Goal: Use online tool/utility: Use online tool/utility

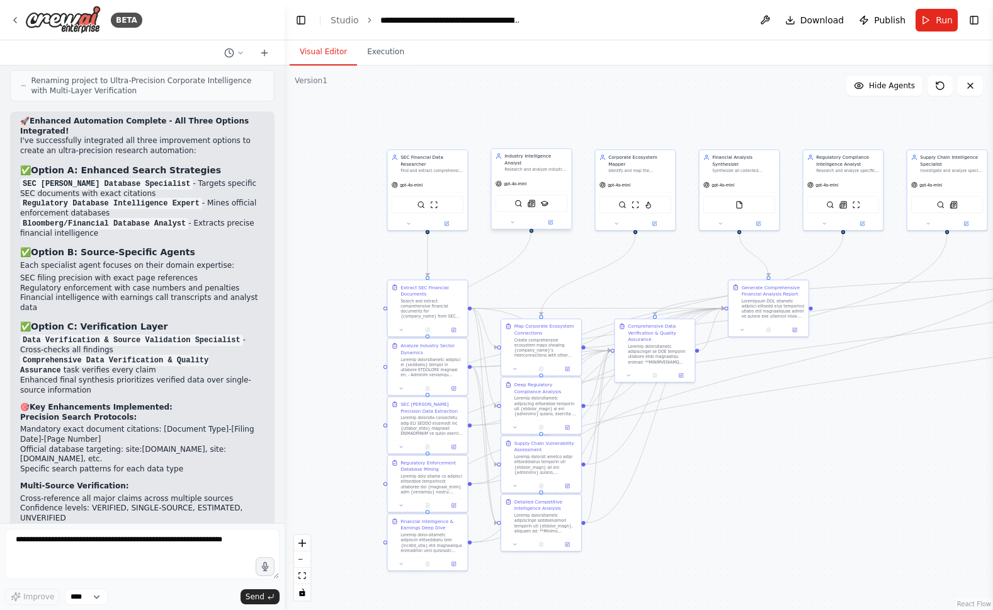
scroll to position [8699, 0]
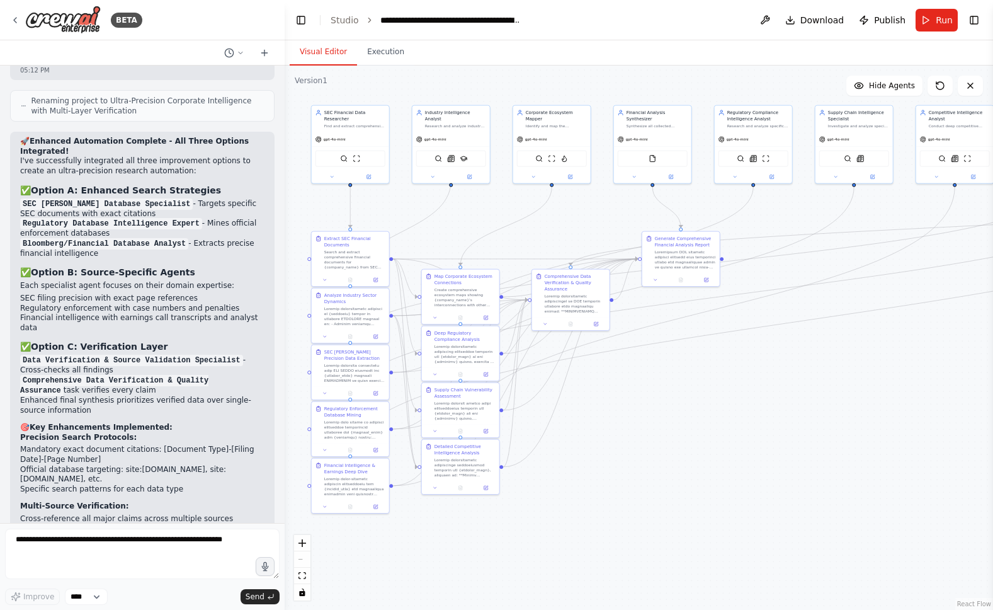
drag, startPoint x: 741, startPoint y: 447, endPoint x: 587, endPoint y: 400, distance: 160.6
click at [659, 399] on div ".deletable-edge-delete-btn { width: 20px; height: 20px; border: 0px solid #ffff…" at bounding box center [639, 337] width 708 height 544
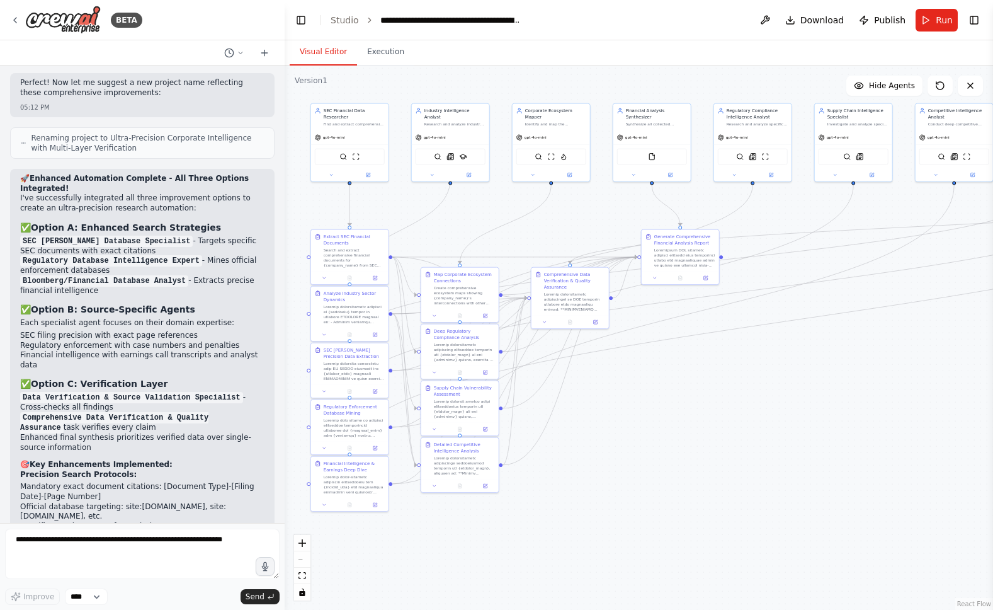
scroll to position [8659, 0]
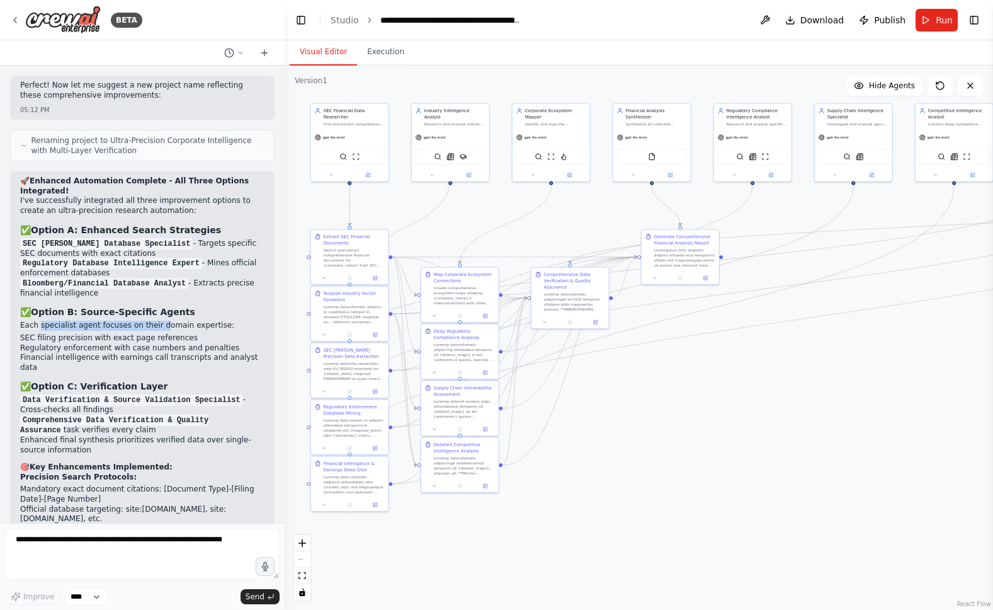
drag, startPoint x: 55, startPoint y: 164, endPoint x: 163, endPoint y: 169, distance: 107.8
click at [163, 321] on p "Each specialist agent focuses on their domain expertise:" at bounding box center [142, 326] width 244 height 10
click at [161, 321] on p "Each specialist agent focuses on their domain expertise:" at bounding box center [142, 326] width 244 height 10
click at [162, 321] on p "Each specialist agent focuses on their domain expertise:" at bounding box center [142, 326] width 244 height 10
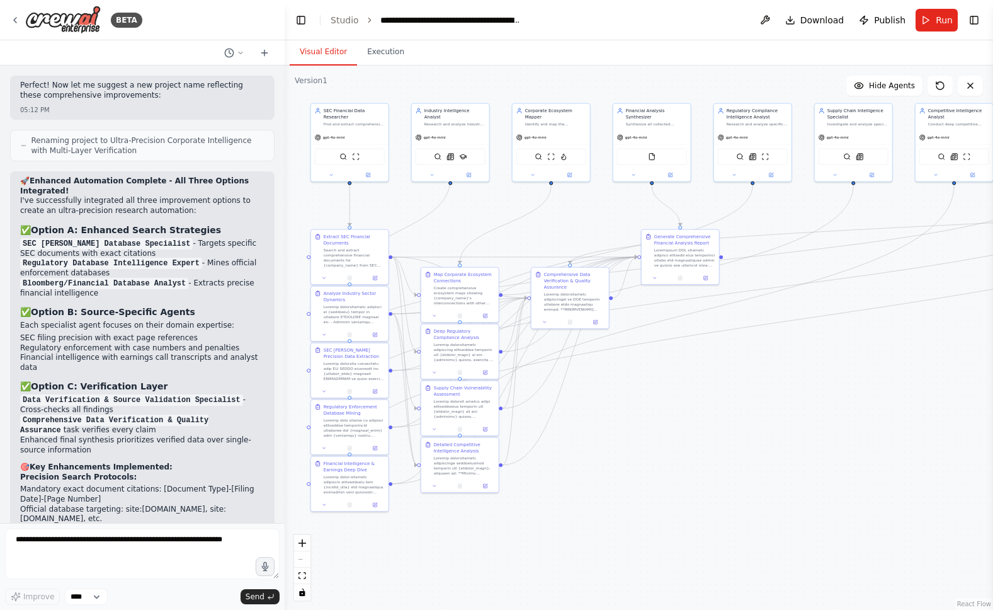
click at [88, 343] on li "Regulatory enforcement with case numbers and penalties" at bounding box center [142, 348] width 244 height 10
click at [57, 333] on li "SEC filing precision with exact page references" at bounding box center [142, 338] width 244 height 10
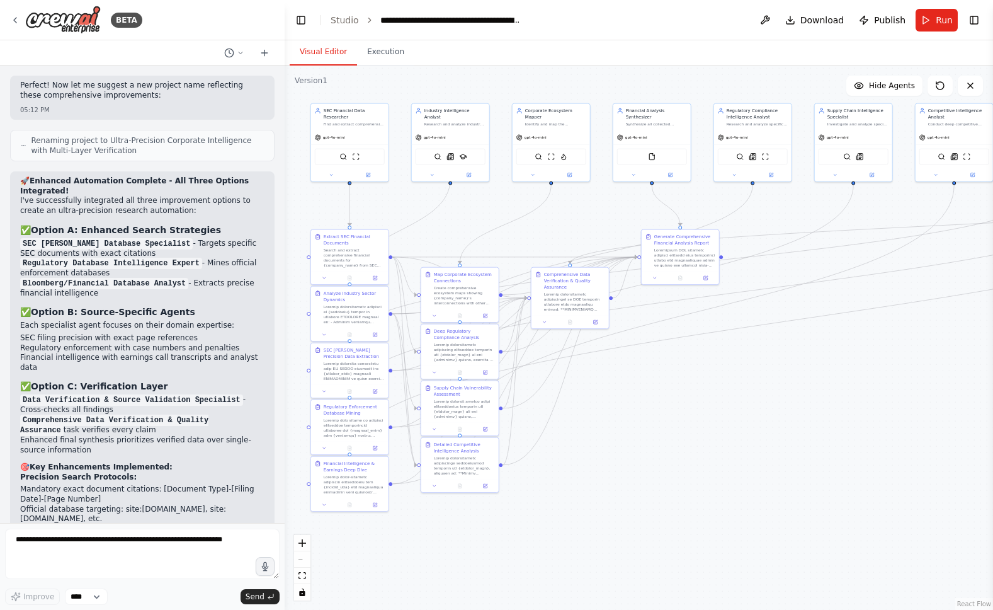
click at [40, 395] on li "Data Verification & Source Validation Specialist - Cross-checks all findings" at bounding box center [142, 405] width 244 height 20
drag, startPoint x: 40, startPoint y: 248, endPoint x: 49, endPoint y: 246, distance: 9.6
click at [40, 395] on li "Data Verification & Source Validation Specialist - Cross-checks all findings" at bounding box center [142, 405] width 244 height 20
click at [54, 394] on code "Data Verification & Source Validation Specialist" at bounding box center [131, 399] width 223 height 11
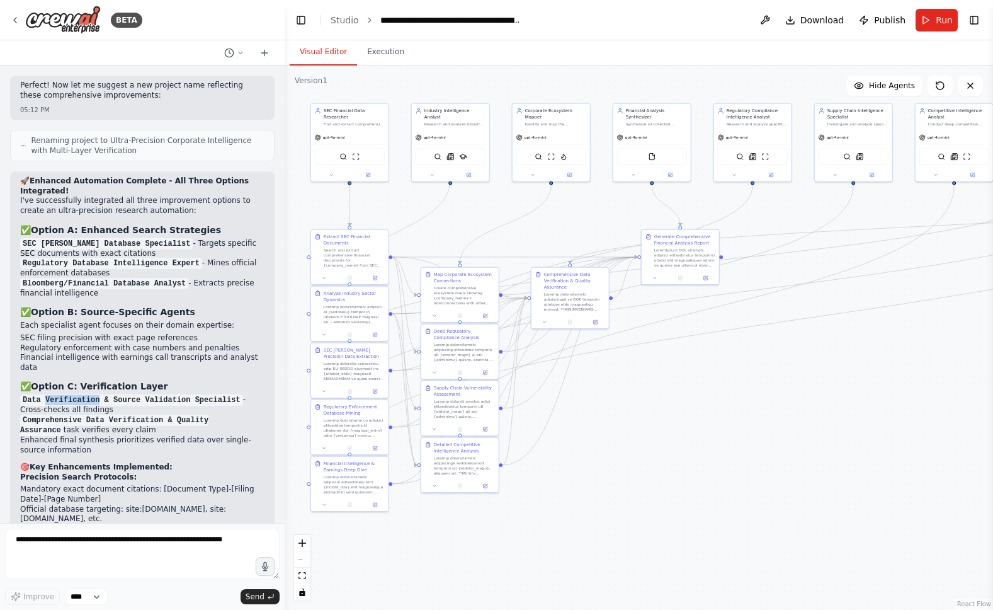
click at [54, 394] on code "Data Verification & Source Validation Specialist" at bounding box center [131, 399] width 223 height 11
click at [92, 415] on li "Comprehensive Data Verification & Quality Assurance task verifies every claim" at bounding box center [142, 425] width 244 height 20
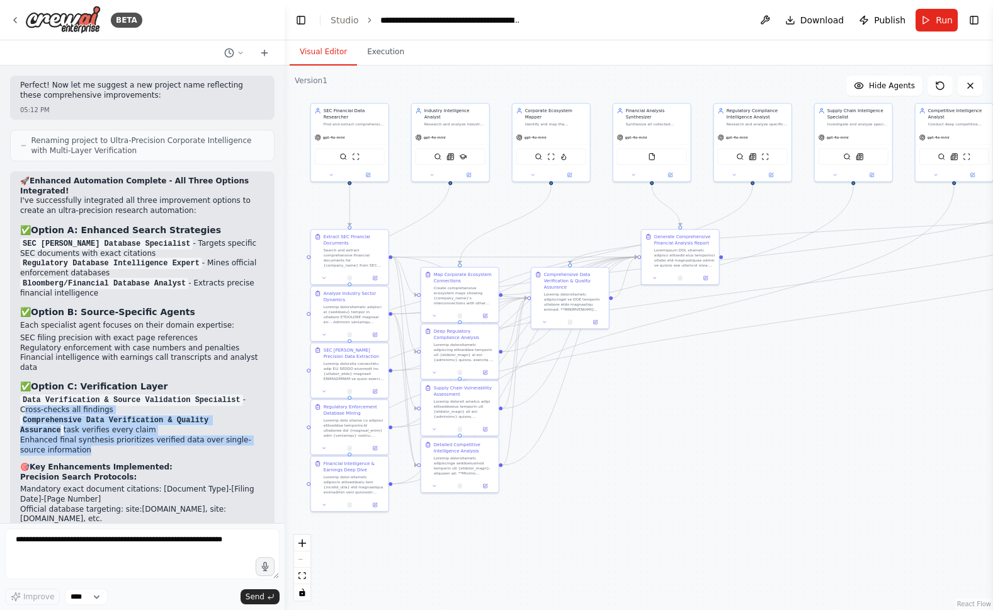
drag, startPoint x: 100, startPoint y: 289, endPoint x: 46, endPoint y: 266, distance: 58.7
click at [7, 253] on div "can you scrape data from pitchbook and crunchbase if we have licenses? 12:42 AM…" at bounding box center [142, 293] width 285 height 457
click at [47, 414] on code "Comprehensive Data Verification & Quality Assurance" at bounding box center [114, 424] width 188 height 21
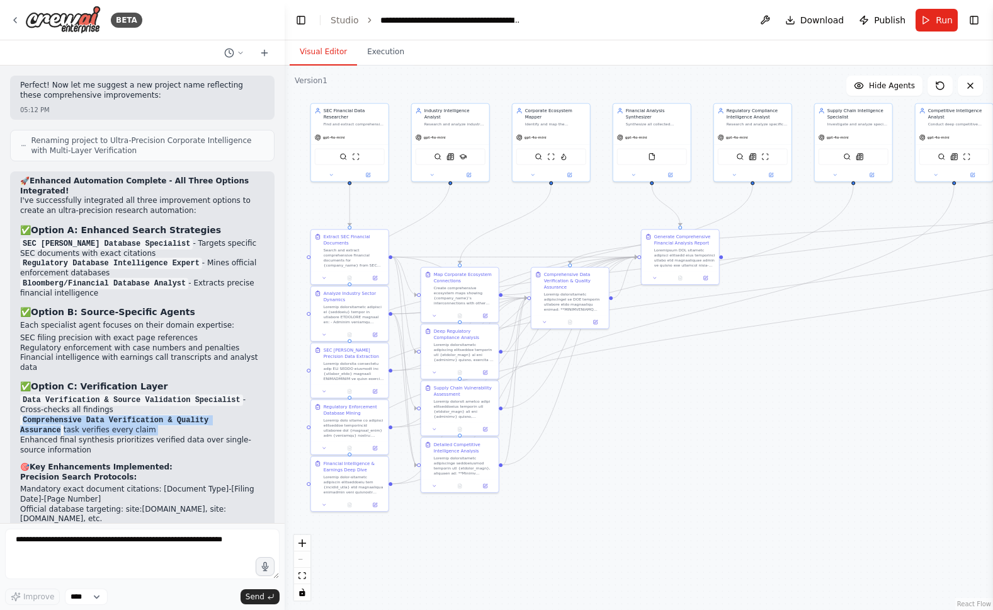
click at [48, 414] on code "Comprehensive Data Verification & Quality Assurance" at bounding box center [114, 424] width 188 height 21
click at [127, 415] on li "Comprehensive Data Verification & Quality Assurance task verifies every claim" at bounding box center [142, 425] width 244 height 20
drag, startPoint x: 153, startPoint y: 275, endPoint x: 13, endPoint y: 267, distance: 140.0
click at [13, 268] on div "🚀 Enhanced Automation Complete - All Three Options Integrated! I've successfull…" at bounding box center [142, 450] width 264 height 559
click at [93, 435] on li "Enhanced final synthesis prioritizes verified data over single-source informati…" at bounding box center [142, 445] width 244 height 20
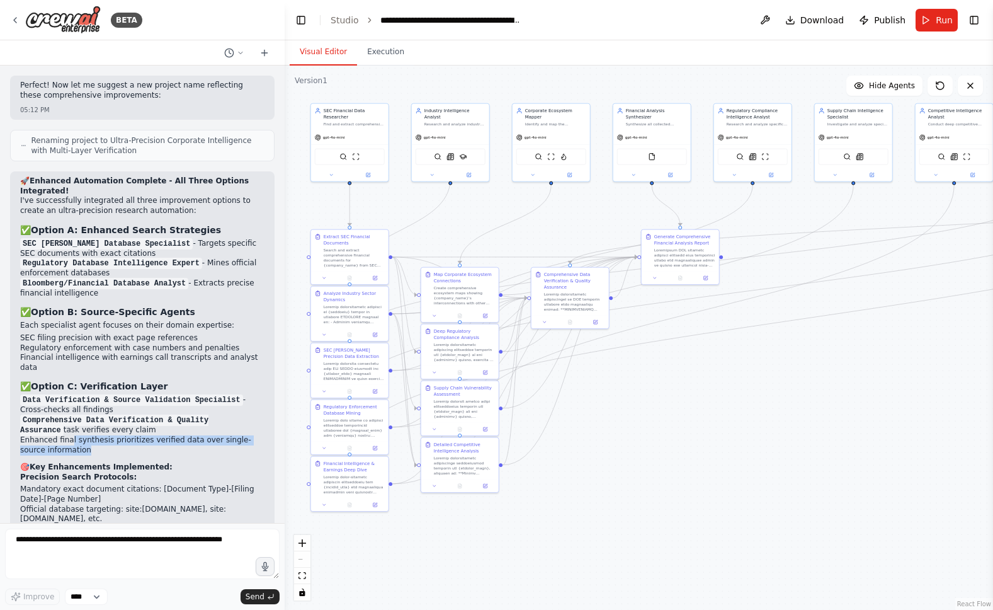
drag, startPoint x: 88, startPoint y: 292, endPoint x: 67, endPoint y: 281, distance: 23.9
click at [69, 435] on li "Enhanced final synthesis prioritizes verified data over single-source informati…" at bounding box center [142, 445] width 244 height 20
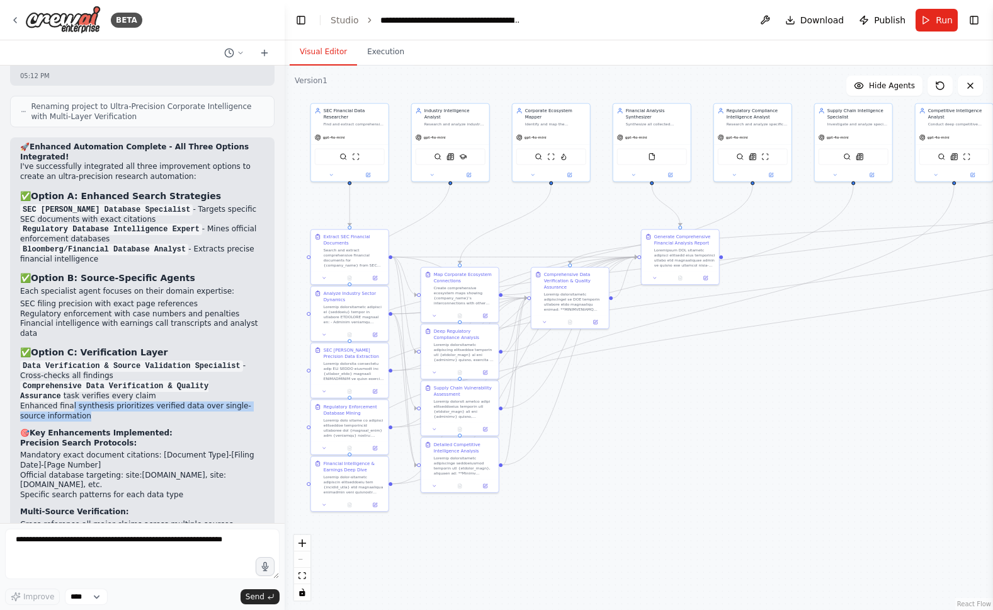
scroll to position [8699, 0]
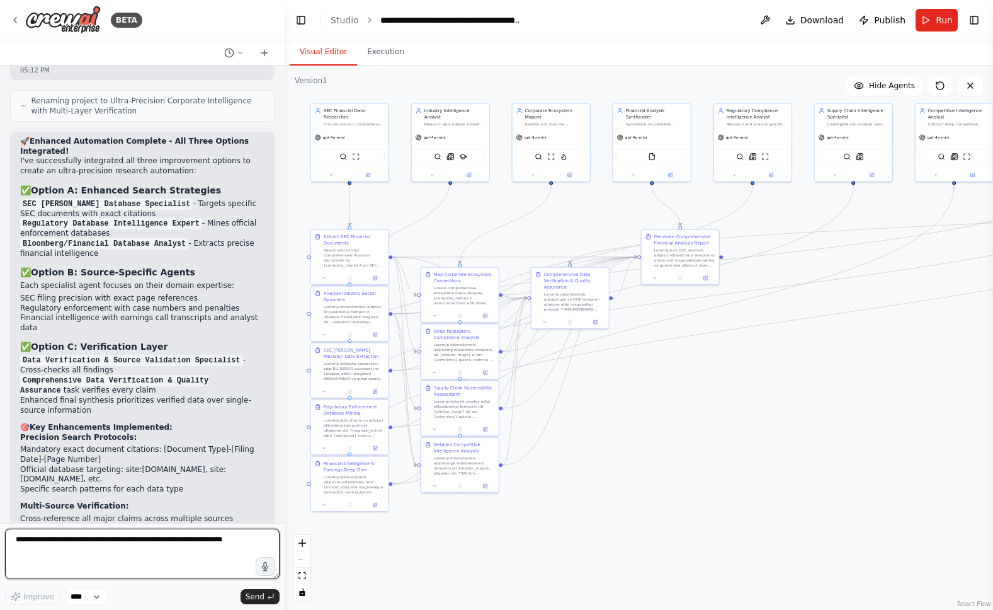
click at [116, 538] on textarea at bounding box center [142, 553] width 275 height 50
click at [120, 550] on textarea at bounding box center [142, 553] width 275 height 50
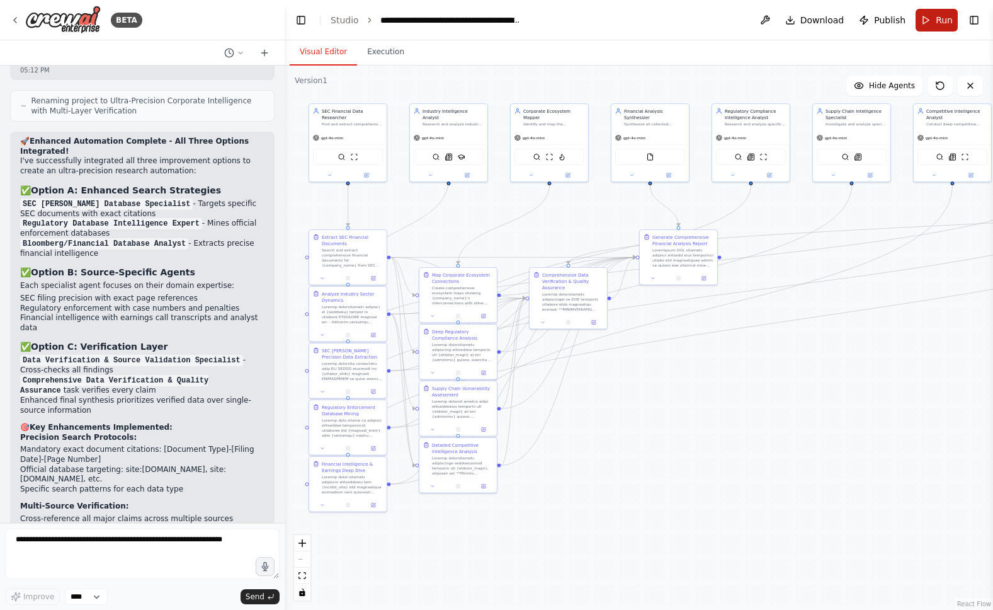
click at [933, 20] on button "Run" at bounding box center [937, 20] width 42 height 23
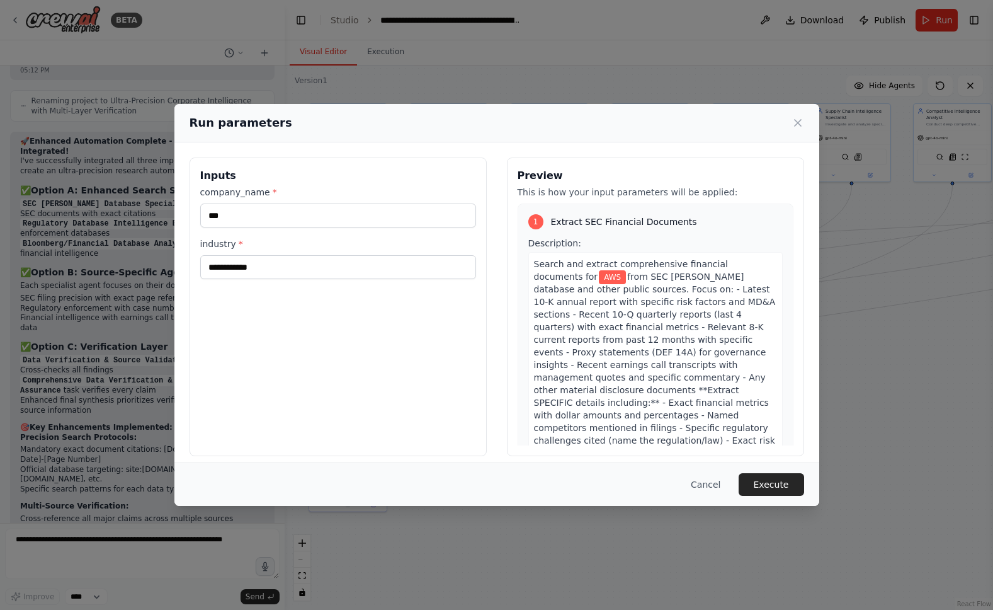
click at [790, 482] on button "Execute" at bounding box center [771, 484] width 65 height 23
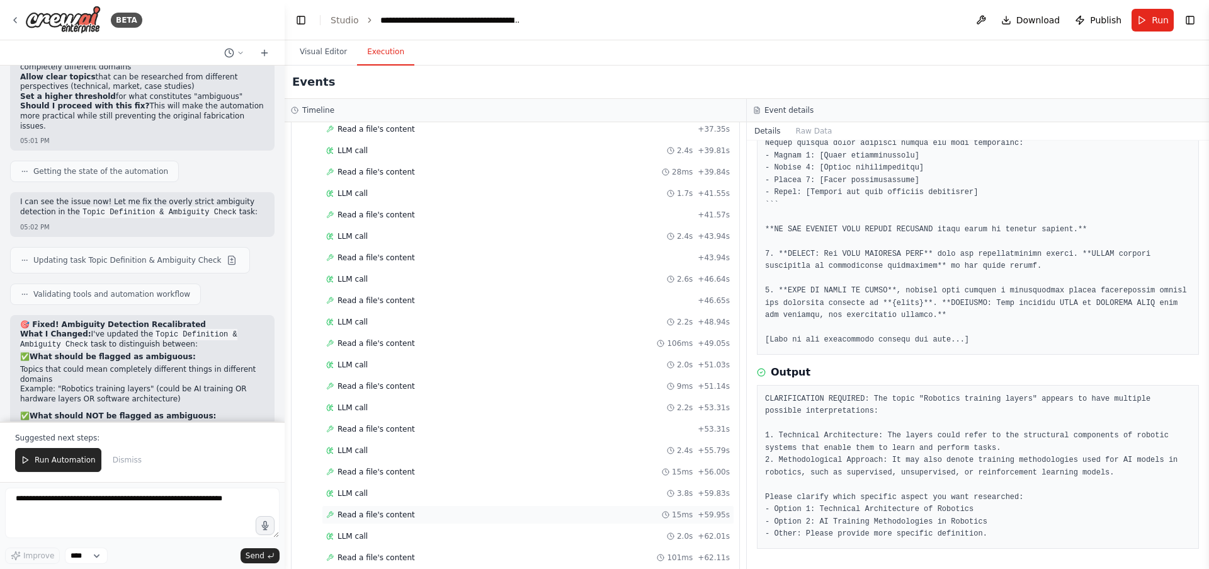
scroll to position [3872, 0]
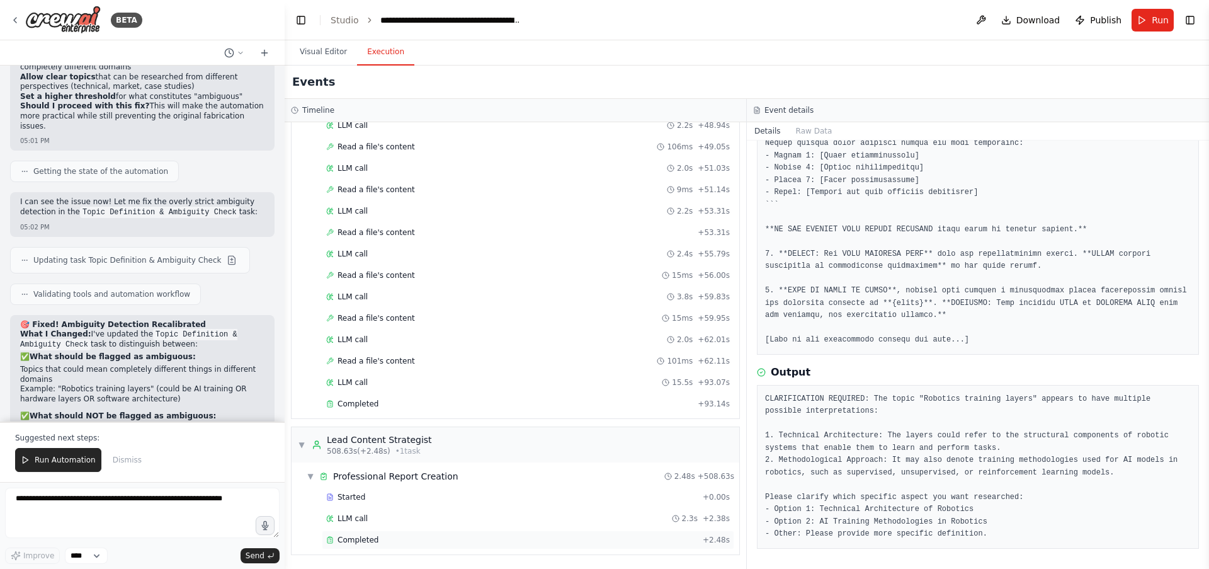
click at [460, 545] on div "Completed + 2.48s" at bounding box center [528, 539] width 412 height 19
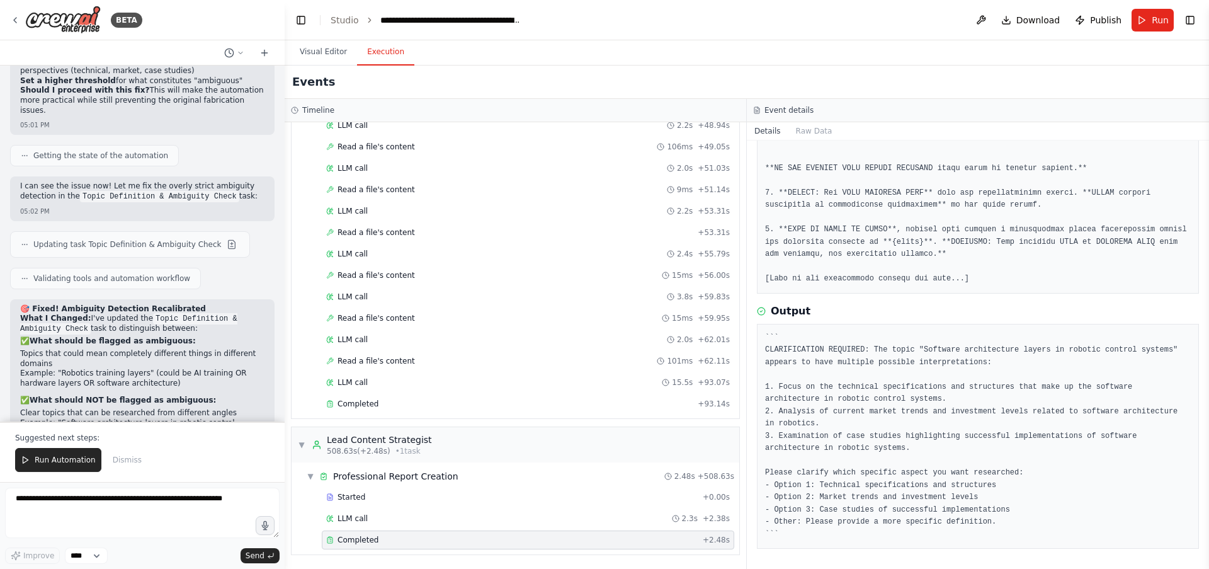
scroll to position [20327, 0]
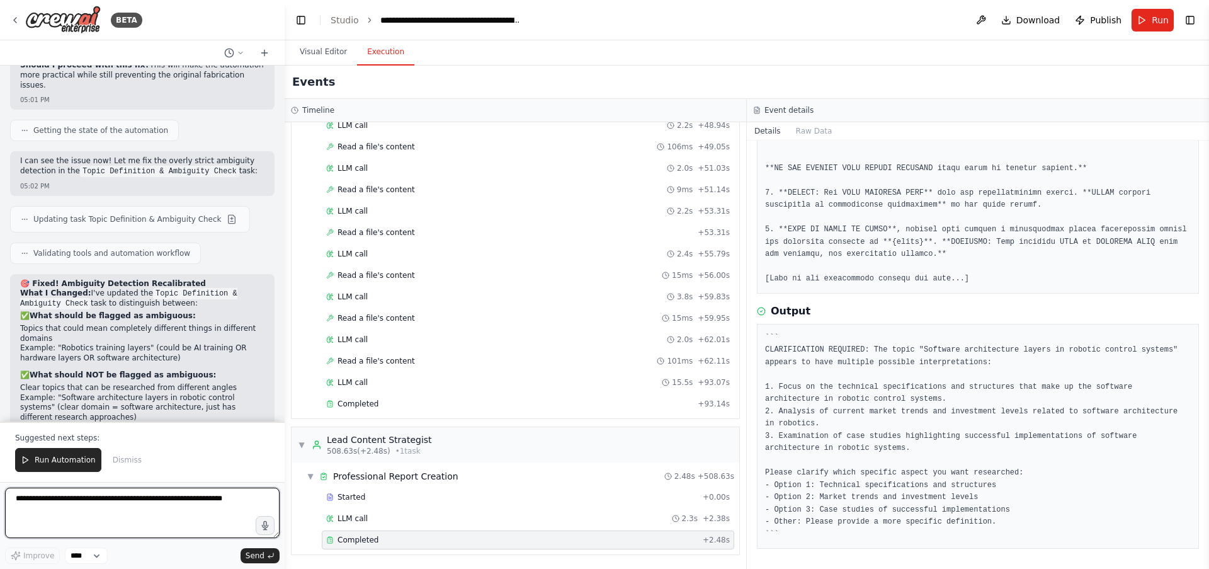
click at [142, 516] on textarea at bounding box center [142, 512] width 275 height 50
click at [144, 502] on textarea at bounding box center [142, 512] width 275 height 50
click at [144, 503] on textarea at bounding box center [142, 512] width 275 height 50
click at [146, 506] on textarea at bounding box center [142, 512] width 275 height 50
type textarea "*"
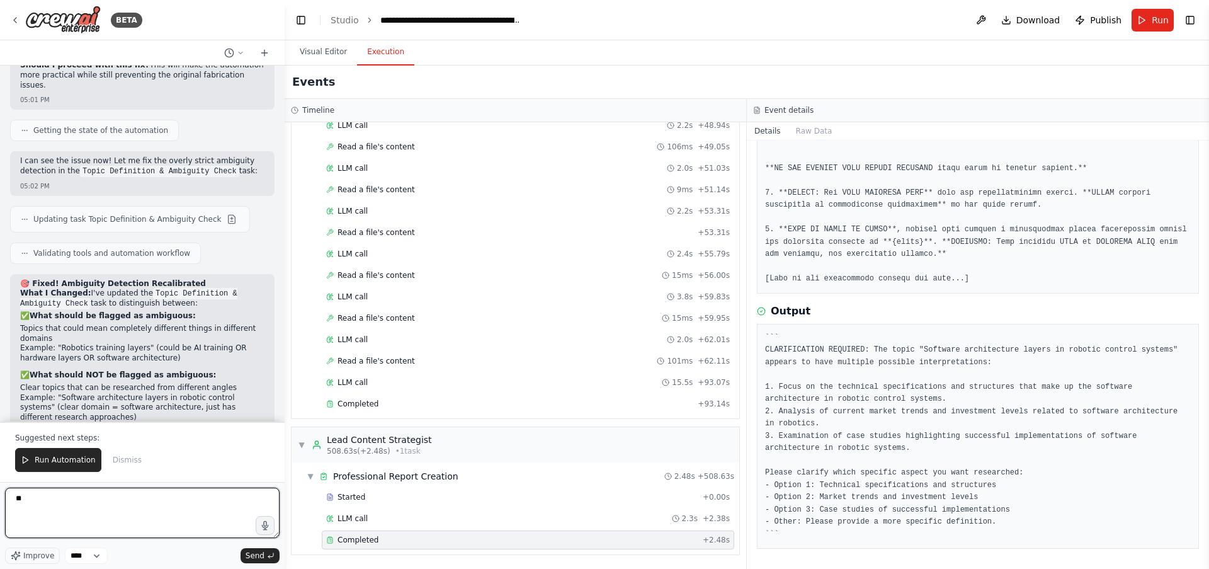
type textarea "*"
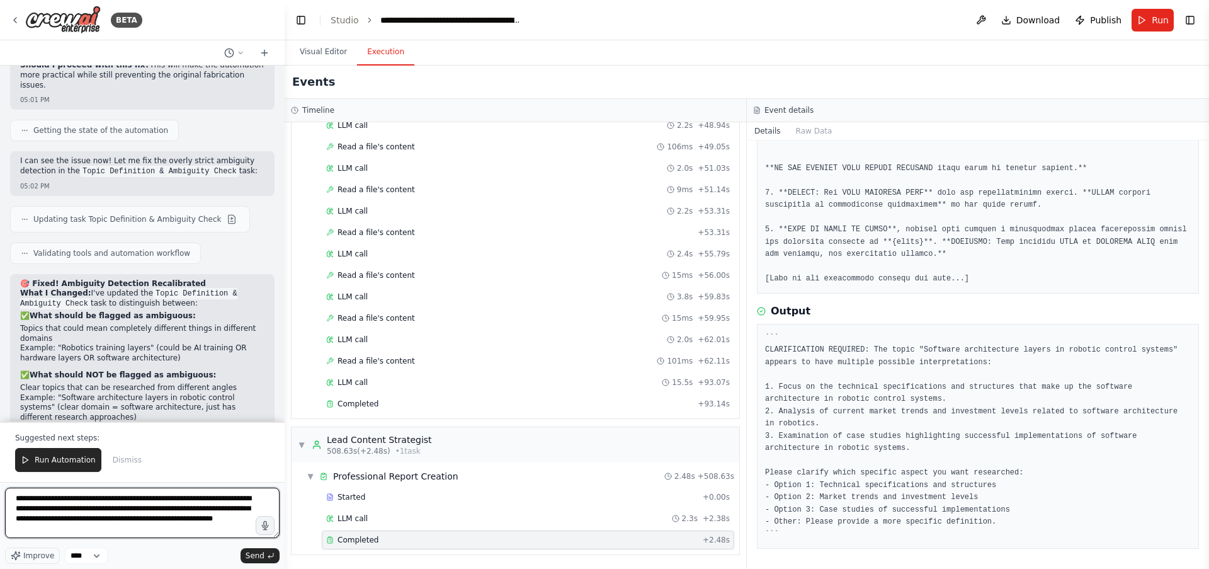
type textarea "**********"
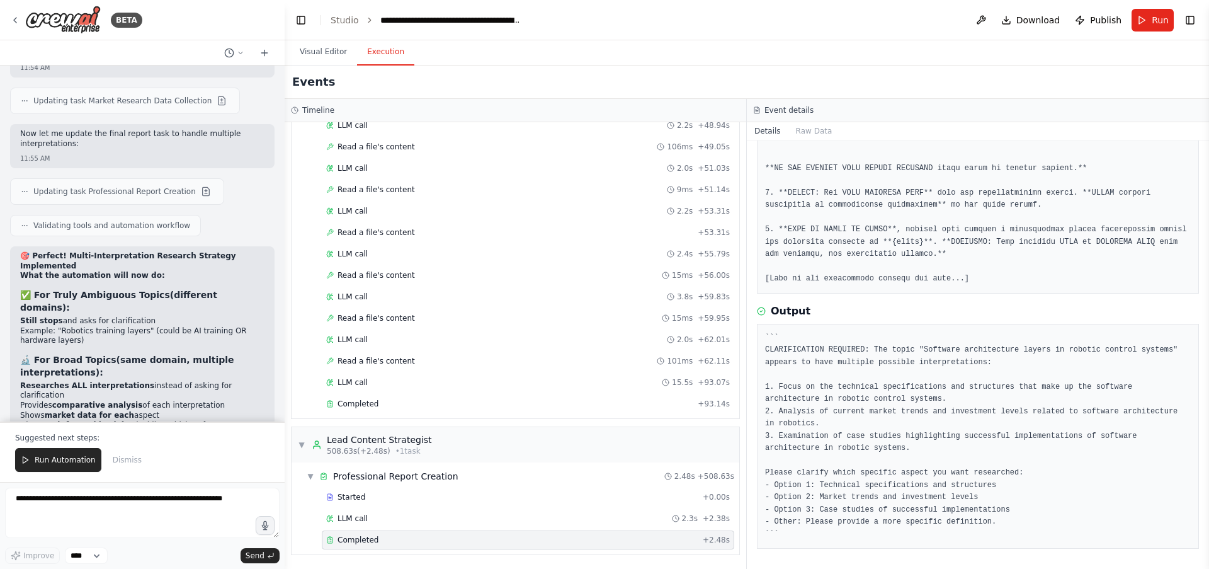
scroll to position [21264, 0]
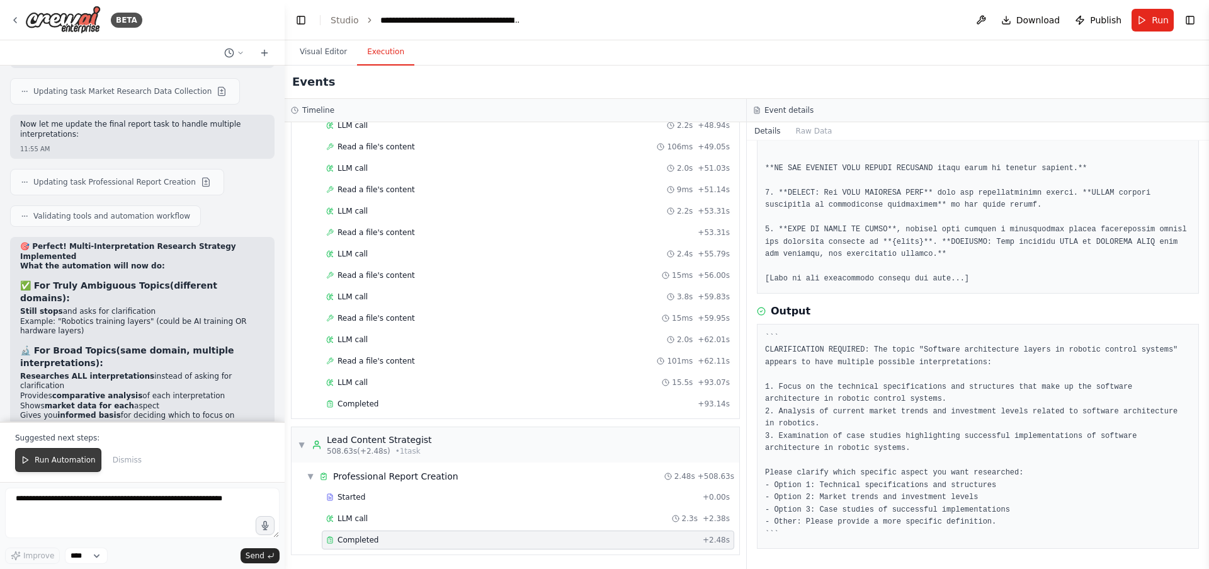
click at [55, 465] on span "Run Automation" at bounding box center [65, 460] width 61 height 10
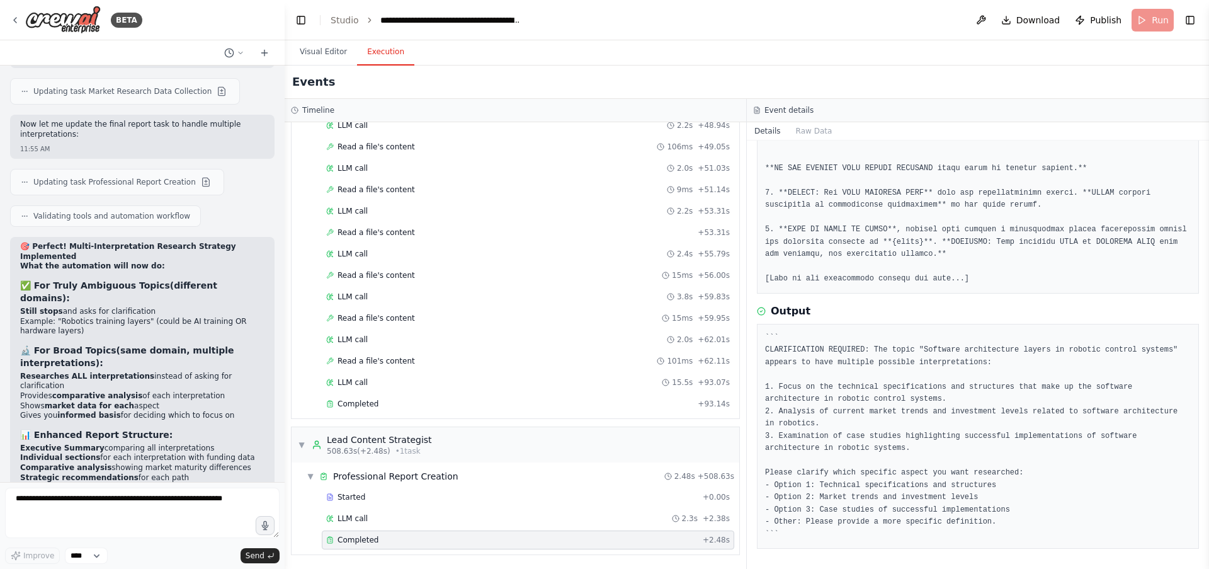
scroll to position [21204, 0]
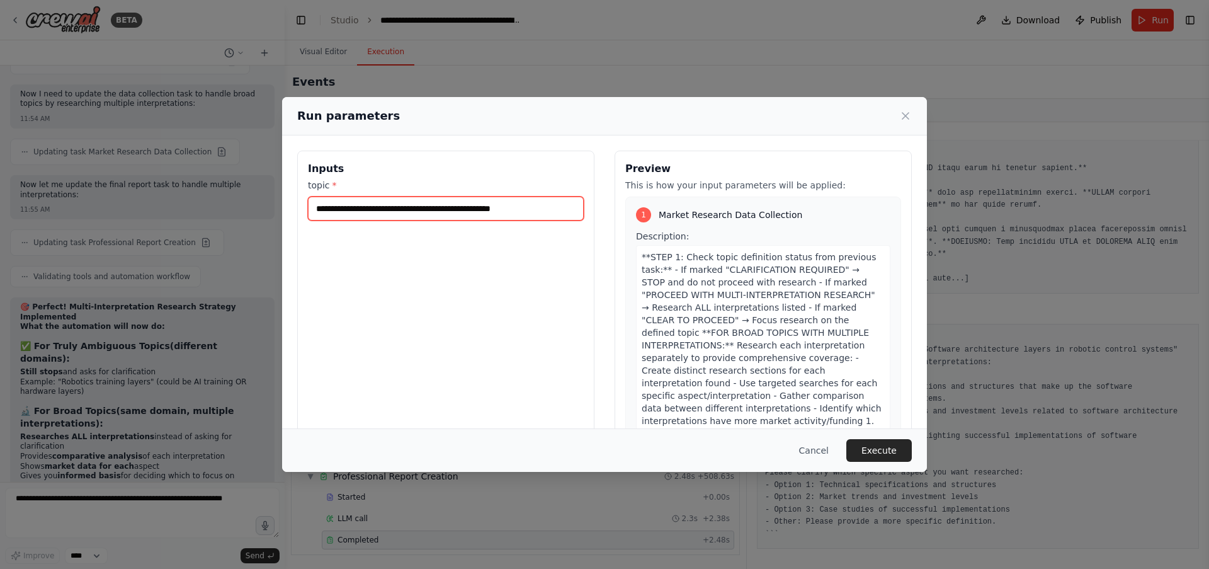
click at [370, 208] on input "**********" at bounding box center [446, 208] width 276 height 24
click at [878, 446] on button "Execute" at bounding box center [878, 450] width 65 height 23
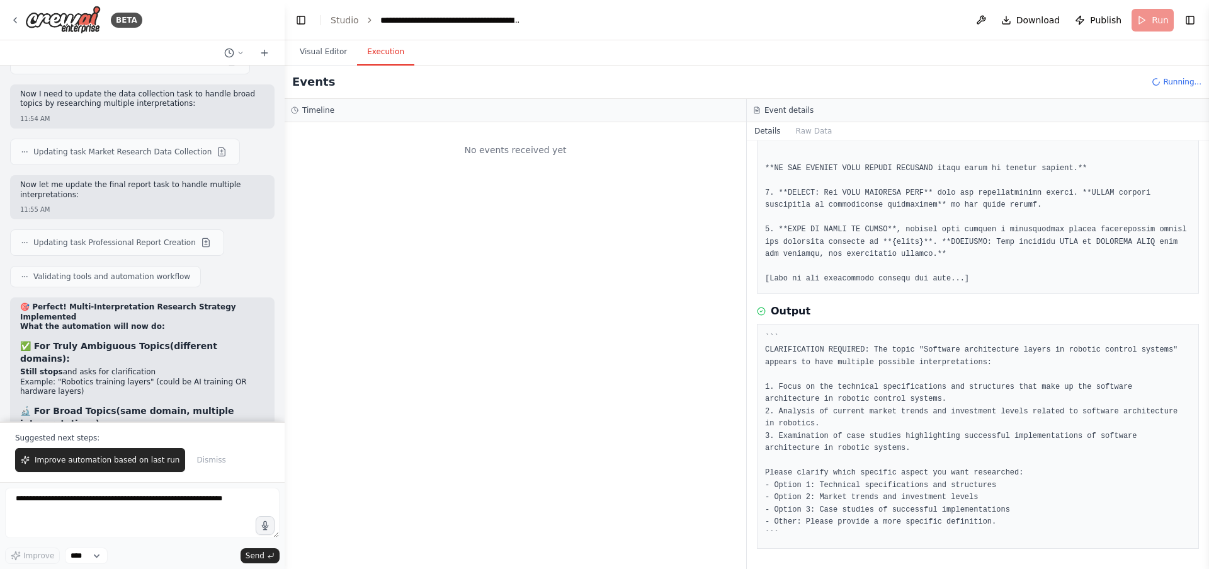
scroll to position [21264, 0]
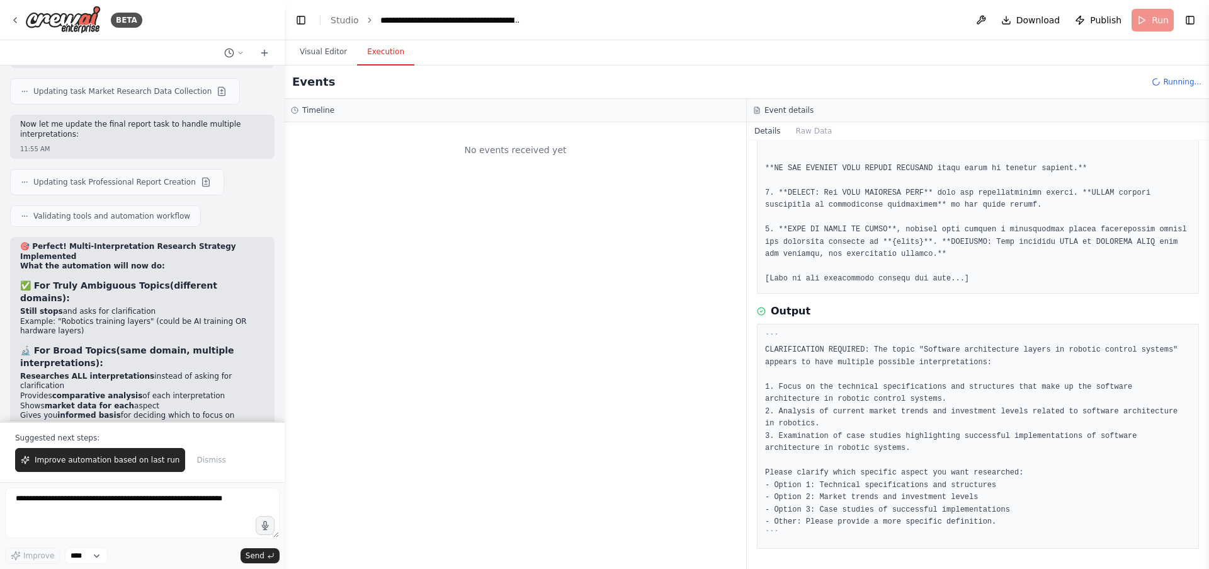
click at [378, 349] on div "No events received yet" at bounding box center [516, 345] width 462 height 446
click at [135, 462] on span "Improve automation based on last run" at bounding box center [107, 460] width 145 height 10
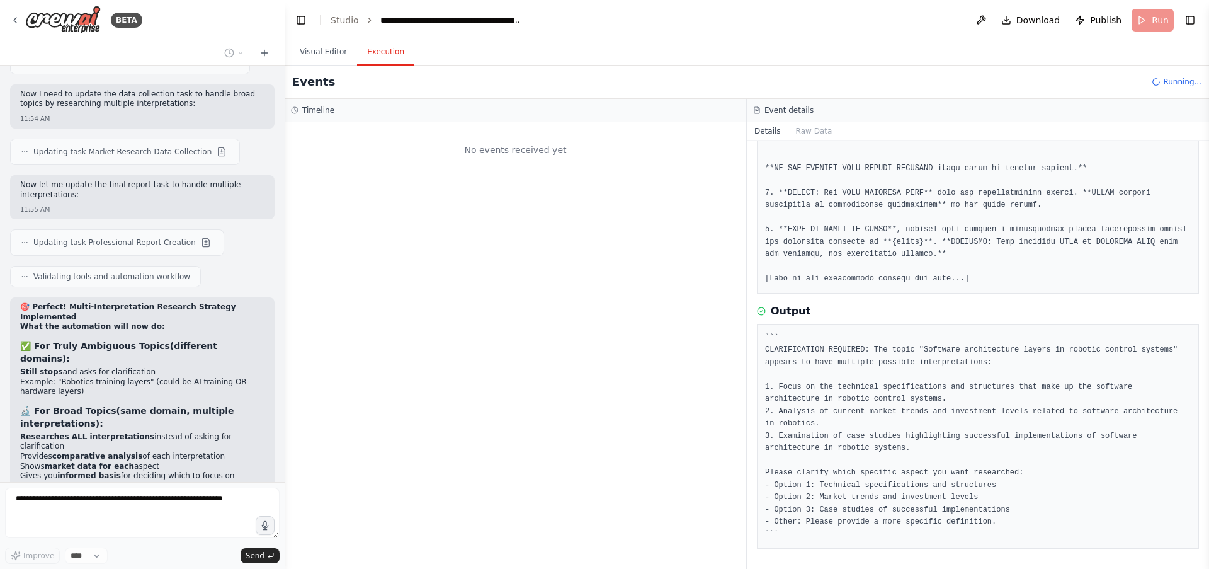
scroll to position [21236, 0]
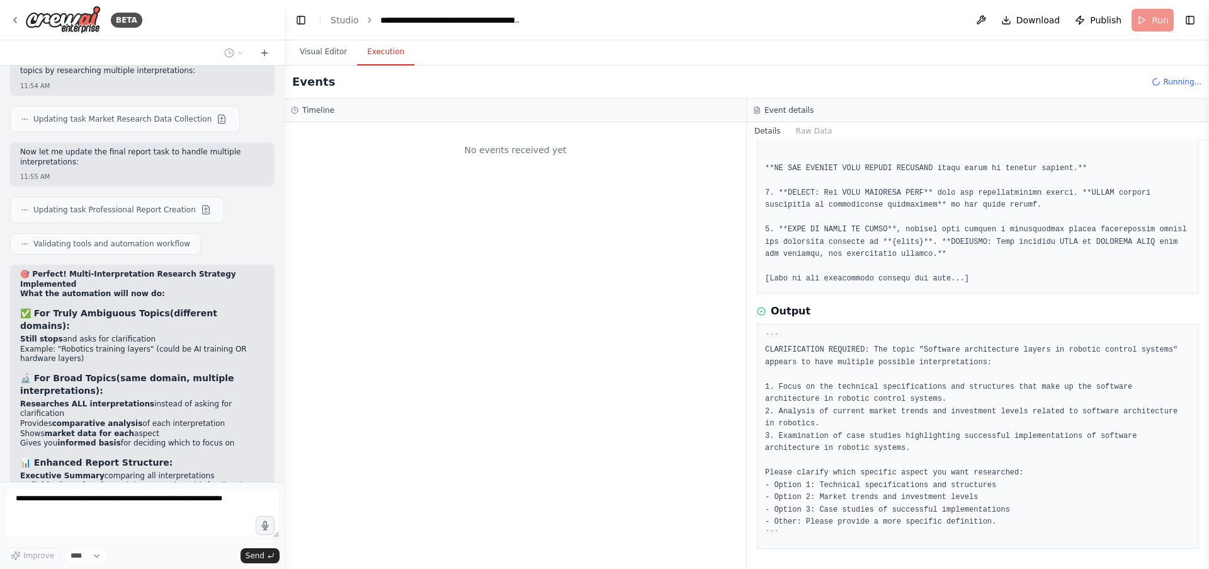
drag, startPoint x: 111, startPoint y: 340, endPoint x: 9, endPoint y: 316, distance: 104.8
click at [10, 316] on div "🎯 Perfect! Multi-Interpretation Research Strategy Implemented What the automati…" at bounding box center [142, 455] width 264 height 382
drag, startPoint x: 37, startPoint y: 317, endPoint x: 74, endPoint y: 338, distance: 43.1
